Goal: Navigation & Orientation: Understand site structure

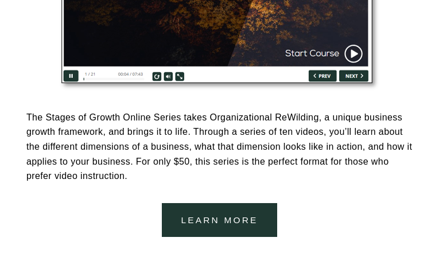
scroll to position [2104, 0]
